Goal: Information Seeking & Learning: Learn about a topic

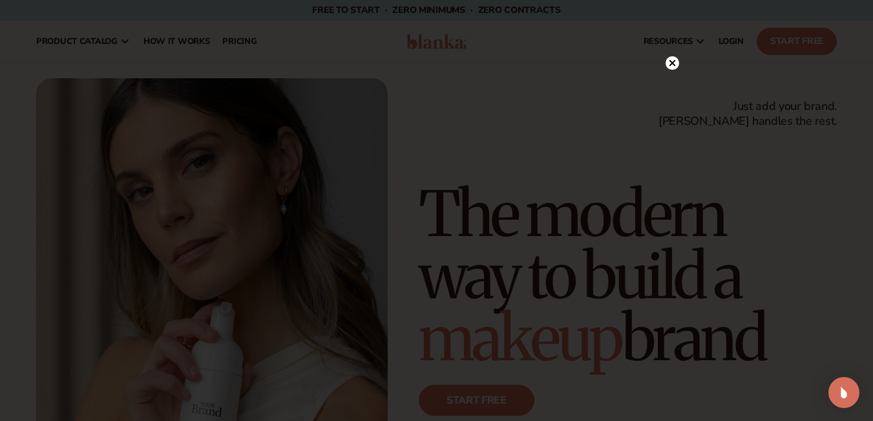
click at [672, 63] on icon at bounding box center [672, 63] width 6 height 6
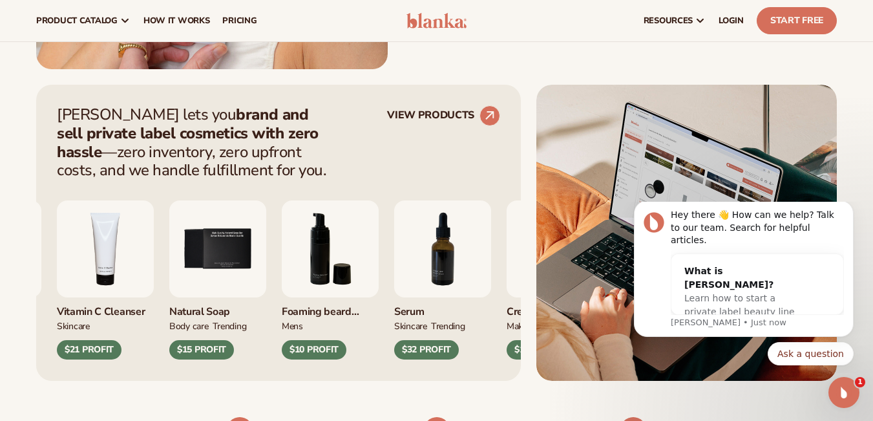
scroll to position [194, 0]
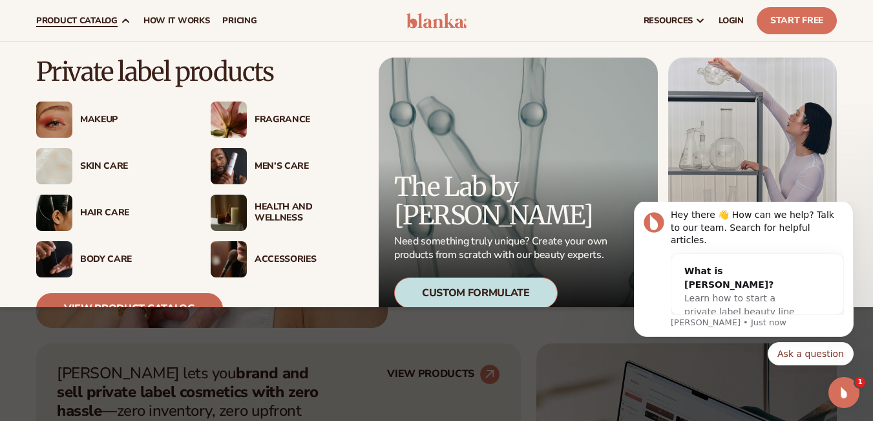
click at [100, 297] on link "View Product Catalog" at bounding box center [129, 308] width 187 height 31
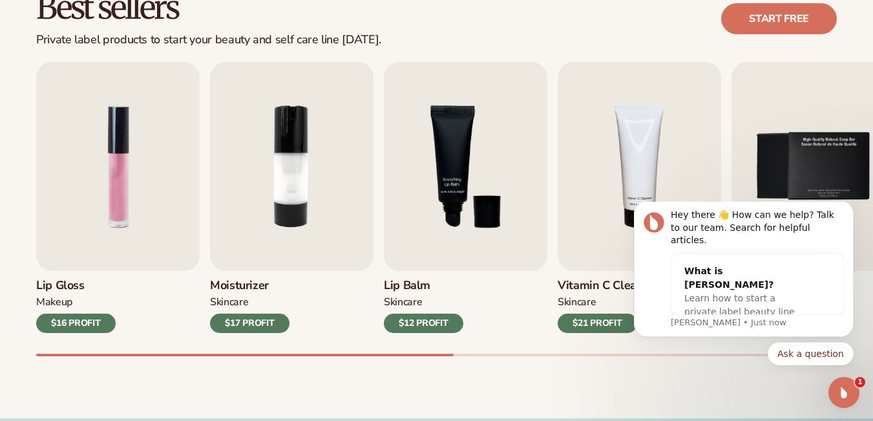
scroll to position [452, 0]
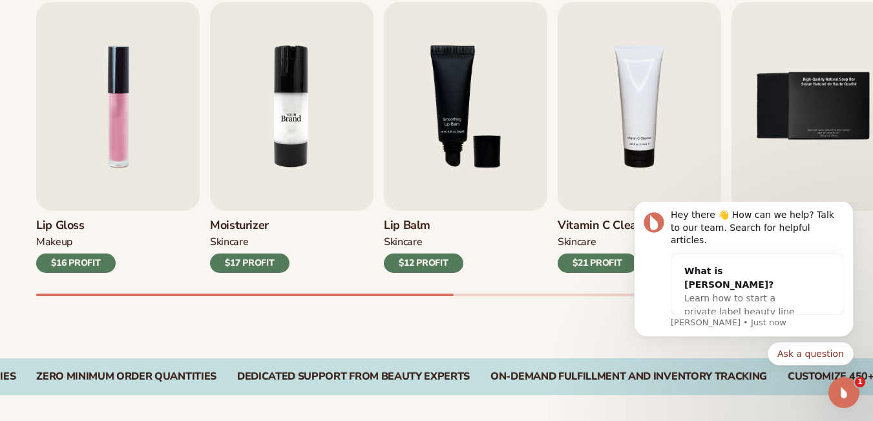
click at [346, 179] on img "2 / 9" at bounding box center [292, 106] width 164 height 209
click at [849, 208] on icon "Dismiss notification" at bounding box center [850, 204] width 7 height 7
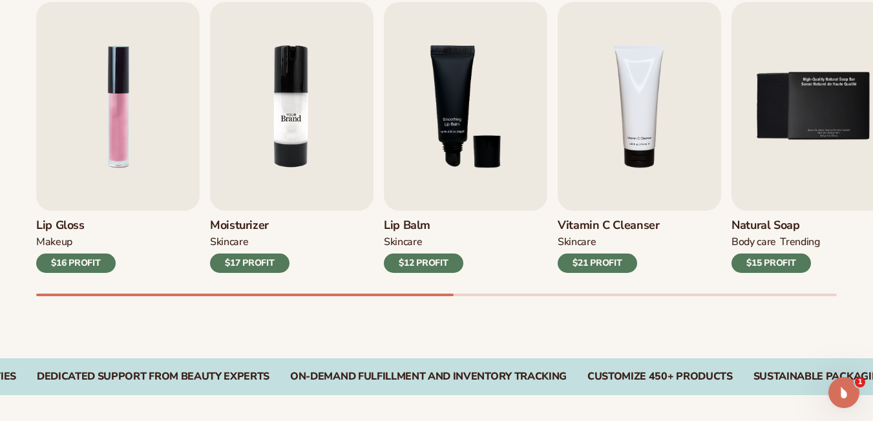
click at [222, 158] on img "2 / 9" at bounding box center [292, 106] width 164 height 209
click at [304, 100] on img "2 / 9" at bounding box center [292, 106] width 164 height 209
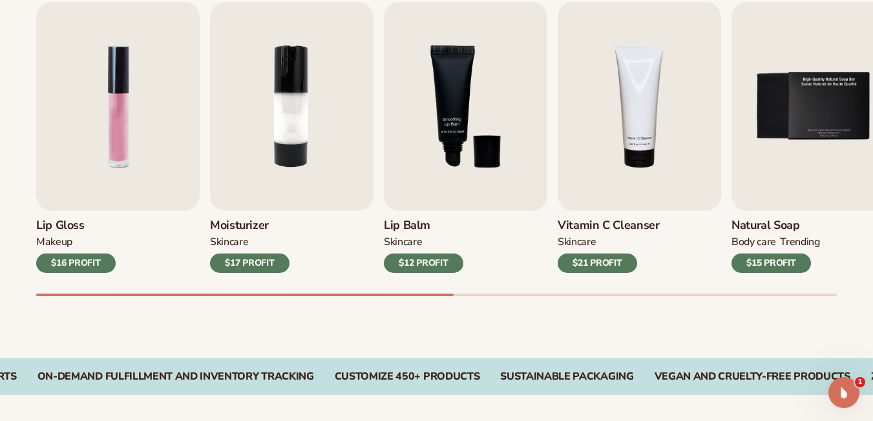
click at [225, 266] on div "$17 PROFIT" at bounding box center [250, 262] width 80 height 19
click at [242, 224] on h3 "Moisturizer" at bounding box center [250, 225] width 80 height 14
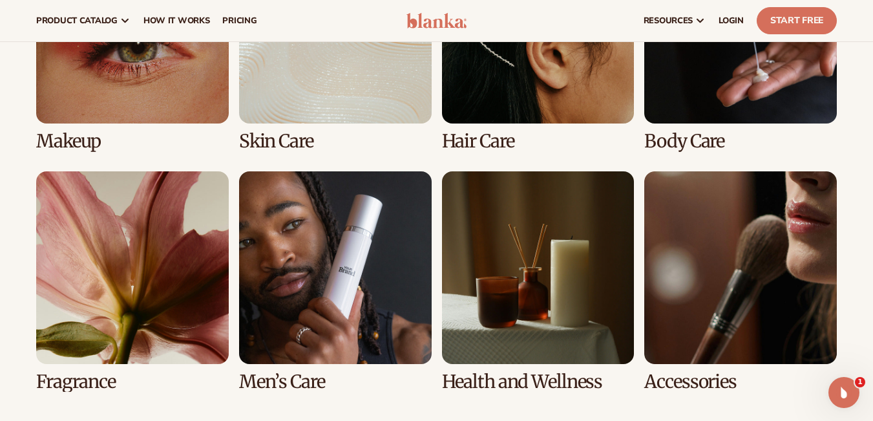
scroll to position [905, 0]
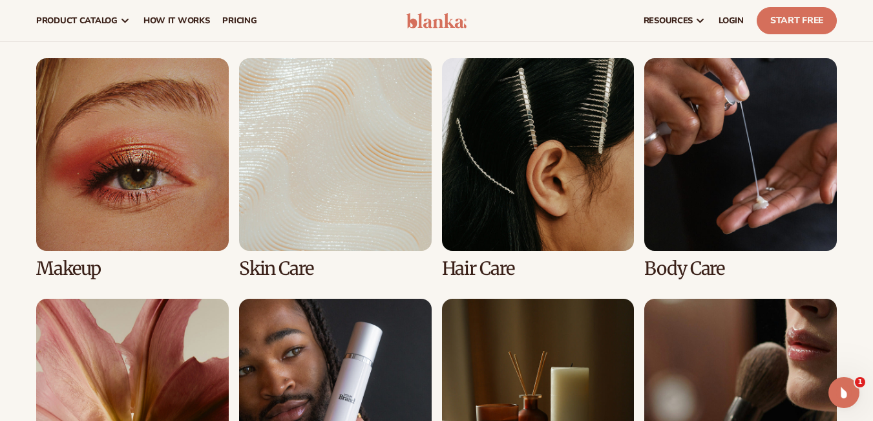
click at [332, 202] on link "2 / 8" at bounding box center [335, 168] width 193 height 220
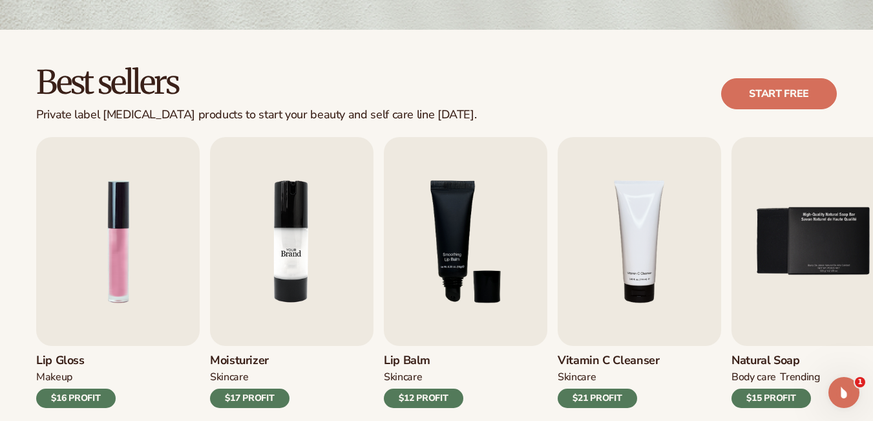
scroll to position [323, 0]
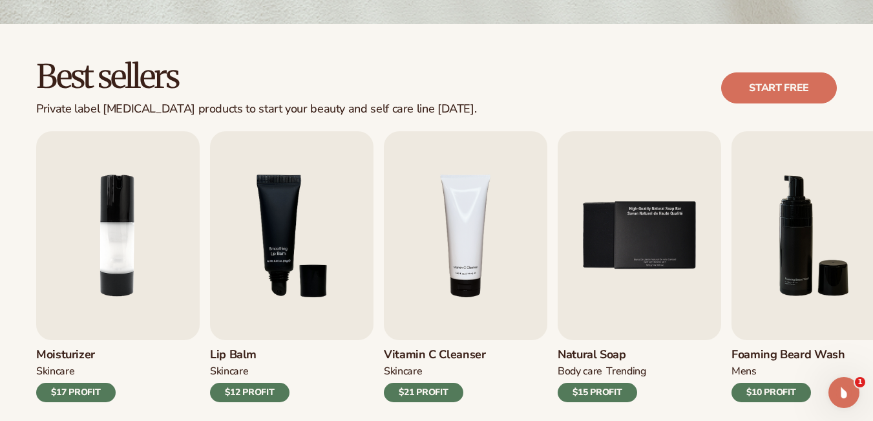
click at [551, 237] on div "Lip Gloss MAKEUP $16 PROFIT Moisturizer SKINCARE $17 PROFIT SKINCARE" at bounding box center [262, 266] width 801 height 271
click at [794, 81] on link "Start free" at bounding box center [779, 87] width 116 height 31
